Goal: Find specific page/section: Find specific page/section

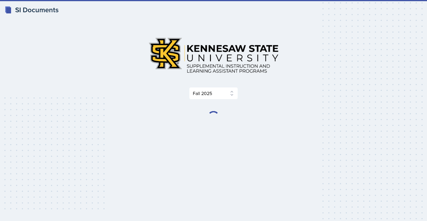
select select "2bed604d-1099-4043-b1bc-2365e8740244"
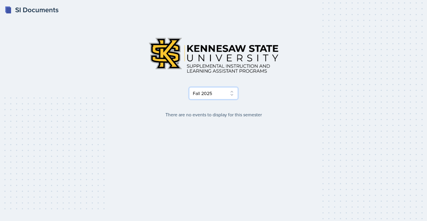
click at [223, 95] on select "Select Semester Fall 2025 Summer 2025 Spring 2025 Fall 2024 Summer 2024 Spring …" at bounding box center [213, 93] width 49 height 12
click at [227, 122] on div "Select Semester Fall 2025 Summer 2025 Spring 2025 Fall 2024 Summer 2024 Spring …" at bounding box center [213, 110] width 298 height 193
click at [202, 96] on select "Select Semester Fall 2025 Summer 2025 Spring 2025 Fall 2024 Summer 2024 Spring …" at bounding box center [213, 93] width 49 height 12
click at [22, 12] on div "SI Documents" at bounding box center [32, 10] width 54 height 10
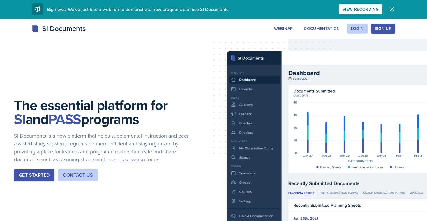
scroll to position [2, 0]
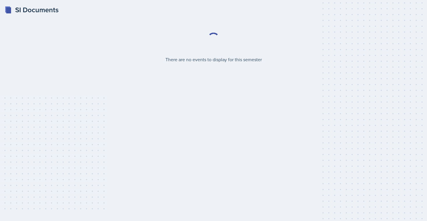
select select "2bed604d-1099-4043-b1bc-2365e8740244"
